Goal: Subscribe to service/newsletter

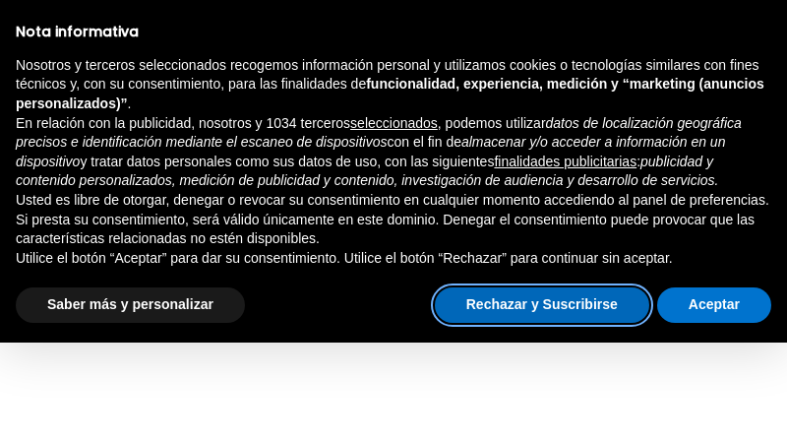
click at [613, 296] on button "Rechazar y Suscribirse" at bounding box center [542, 304] width 214 height 35
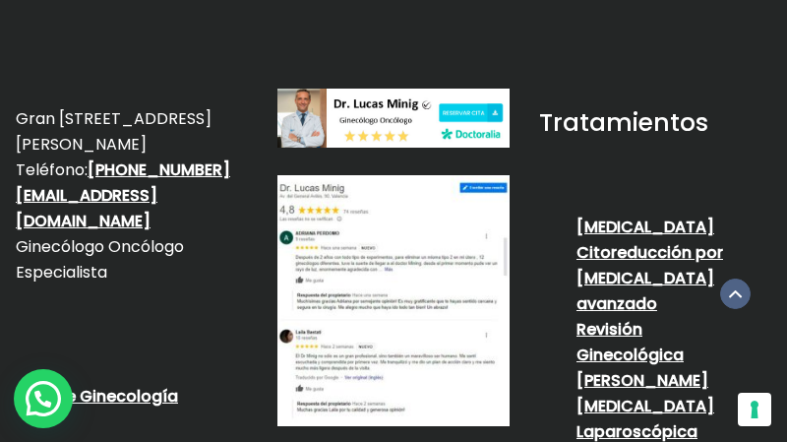
scroll to position [3639, 0]
